Goal: Information Seeking & Learning: Learn about a topic

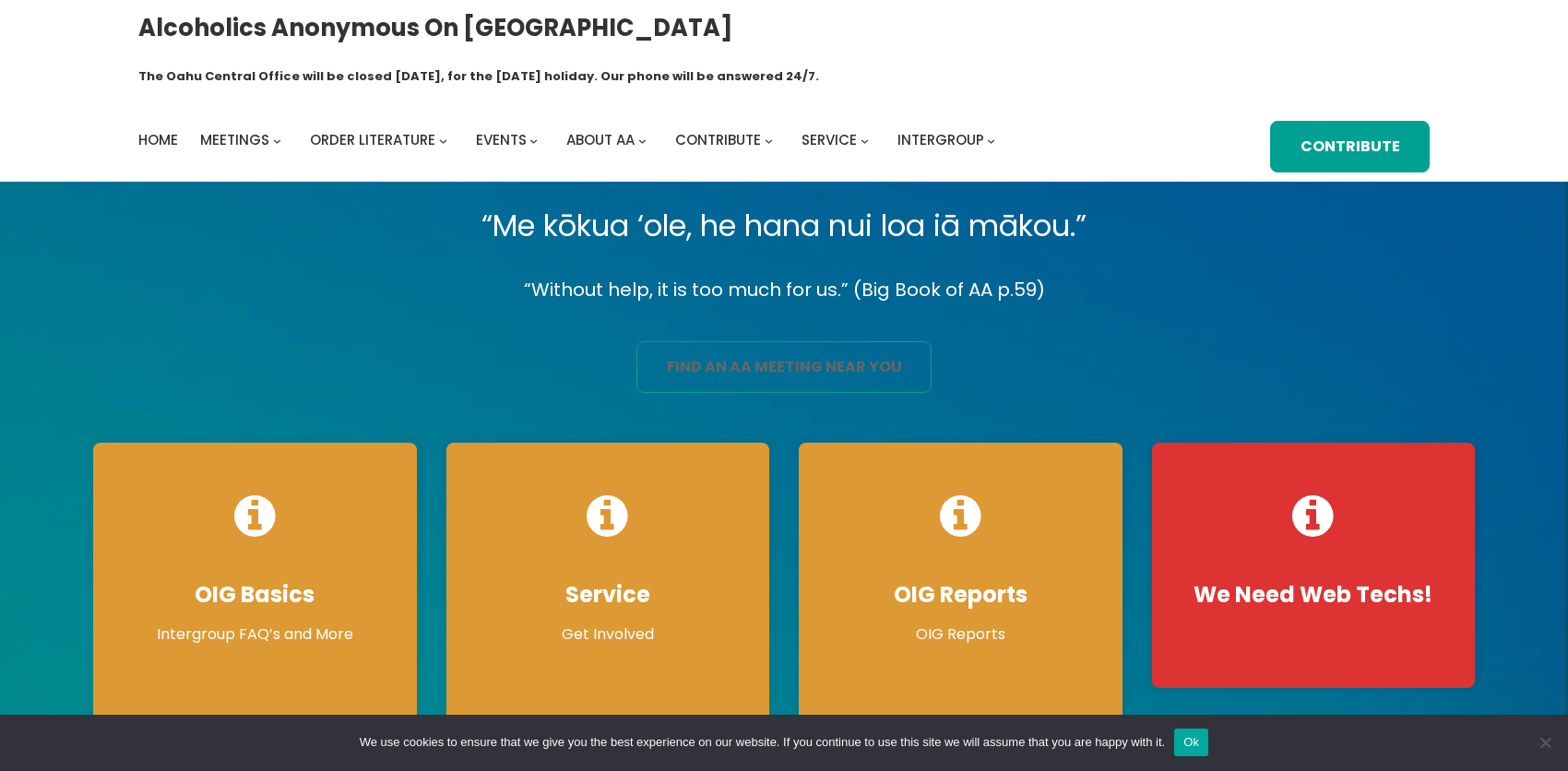
click at [747, 341] on link "find an aa meeting near you" at bounding box center [784, 367] width 295 height 52
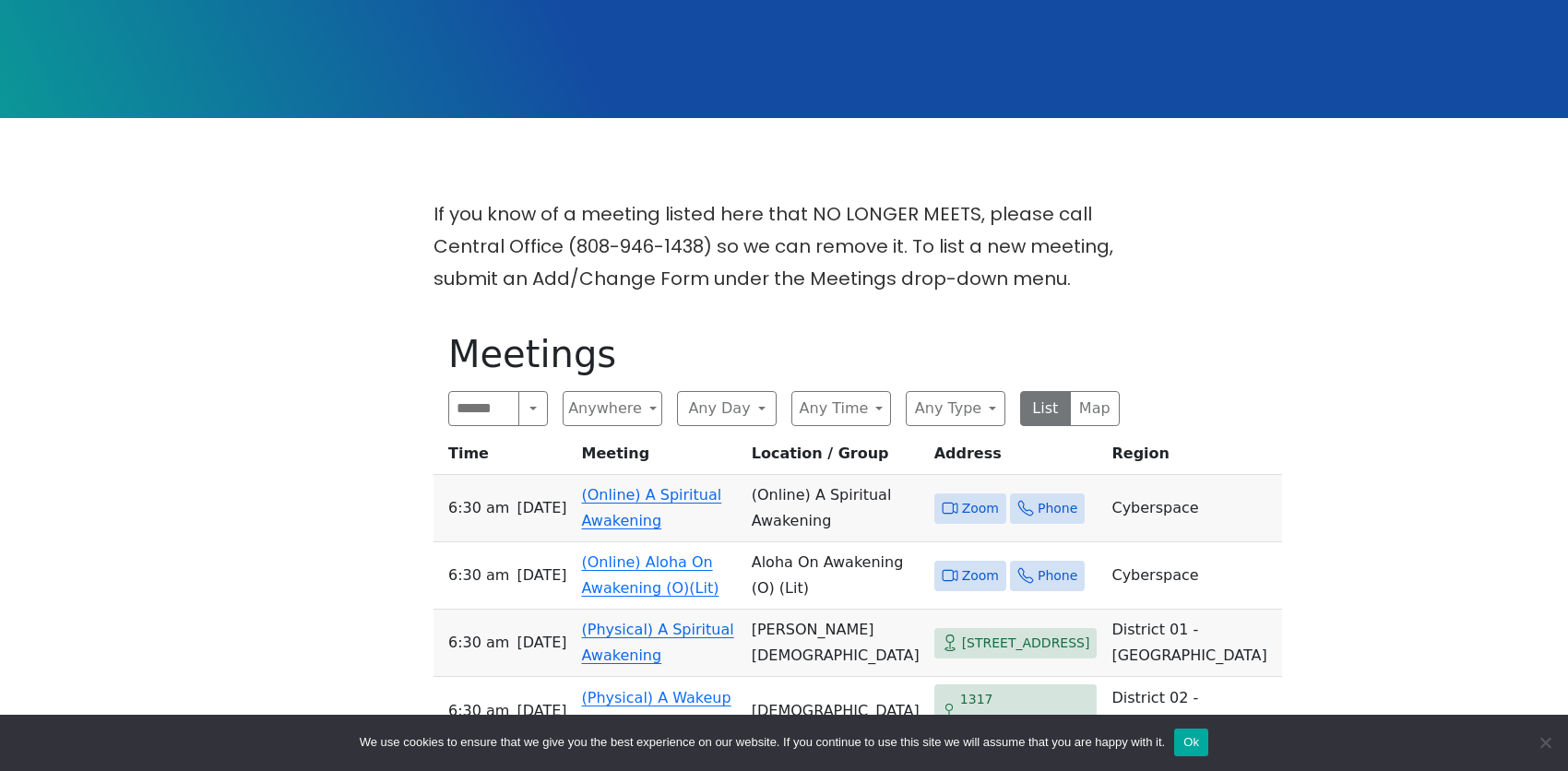
scroll to position [461, 0]
click at [671, 485] on link "(Online) A Spiritual Awakening" at bounding box center [652, 506] width 141 height 43
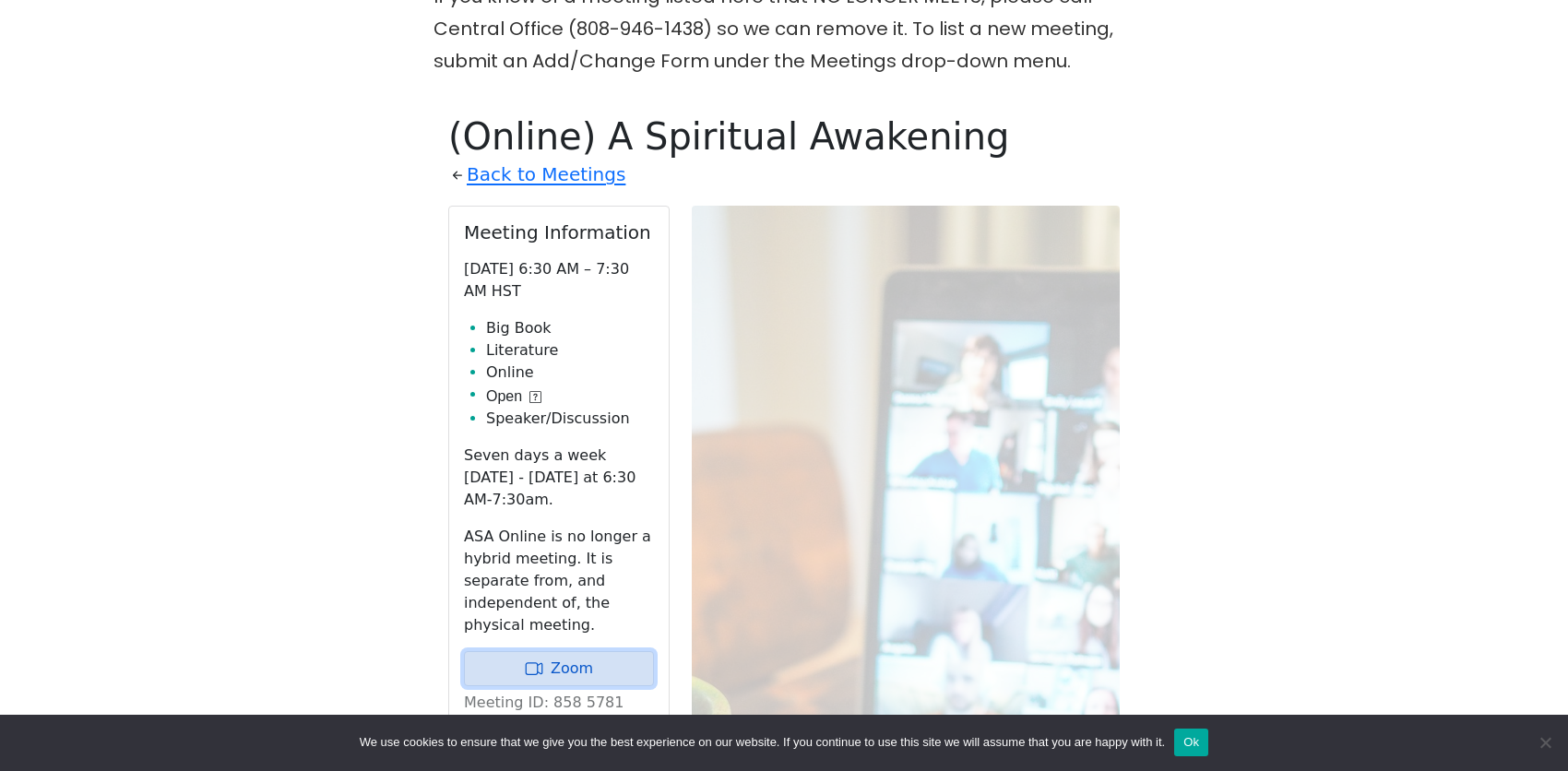
click at [563, 651] on link "Zoom" at bounding box center [559, 669] width 190 height 35
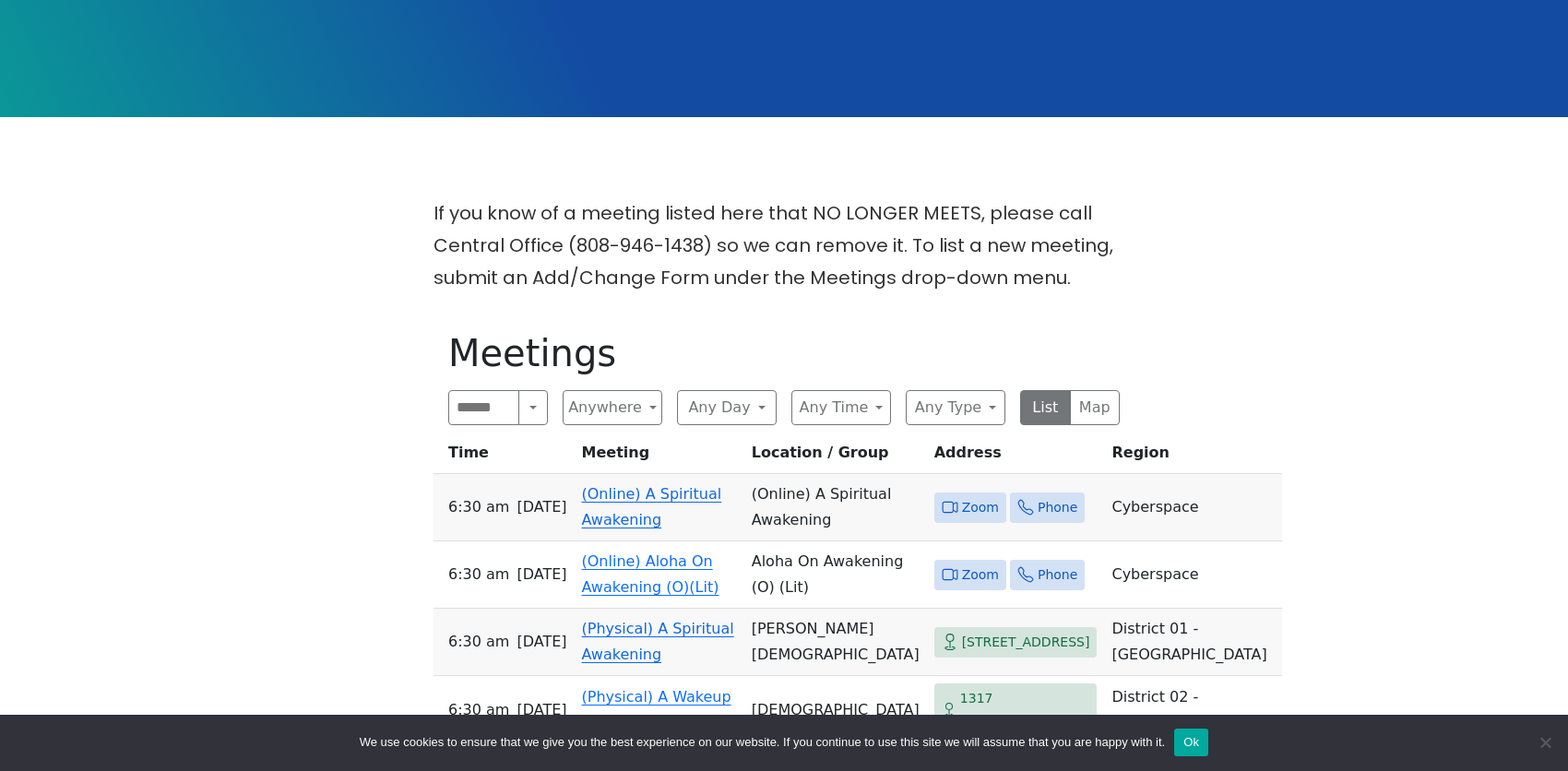
click at [593, 553] on link "(Online) Aloha On Awakening (O)(Lit)" at bounding box center [651, 574] width 138 height 43
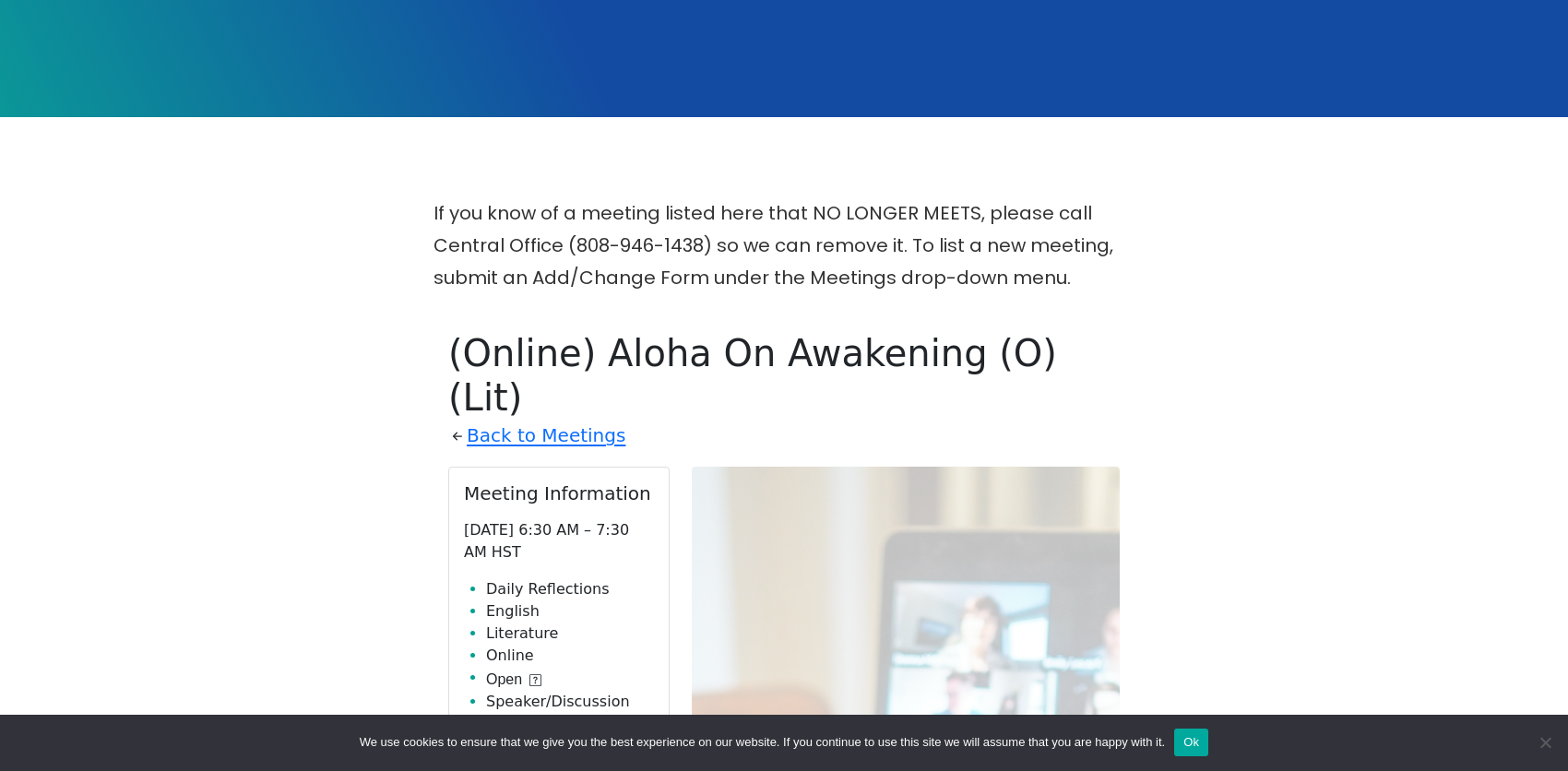
scroll to position [678, 0]
